Goal: Find specific page/section: Find specific page/section

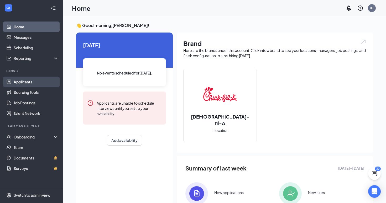
click at [34, 77] on link "Applicants" at bounding box center [36, 82] width 45 height 11
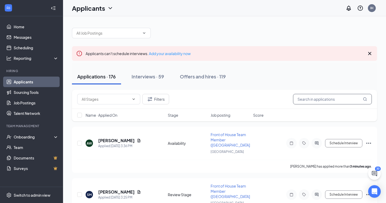
click at [310, 98] on input "text" at bounding box center [332, 99] width 79 height 11
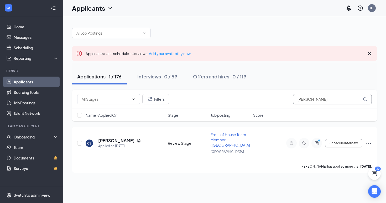
type input "[PERSON_NAME]"
drag, startPoint x: 310, startPoint y: 98, endPoint x: 109, endPoint y: 142, distance: 205.4
click at [109, 142] on h5 "[PERSON_NAME]" at bounding box center [116, 141] width 36 height 6
click at [107, 138] on h5 "[PERSON_NAME]" at bounding box center [116, 141] width 36 height 6
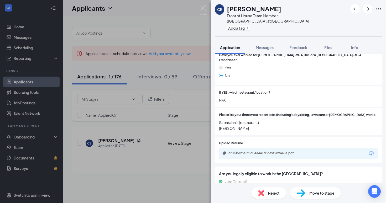
scroll to position [155, 0]
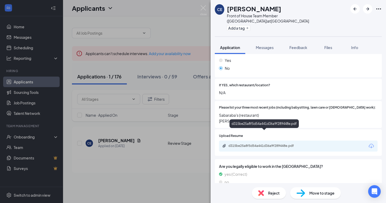
click at [256, 144] on div "d315be25a8f5d54a441d36a9f289448e.pdf" at bounding box center [265, 146] width 74 height 4
